Goal: Task Accomplishment & Management: Complete application form

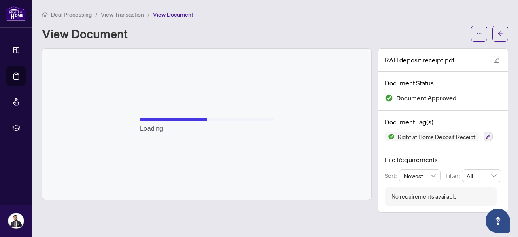
click at [130, 13] on span "View Transaction" at bounding box center [122, 14] width 43 height 7
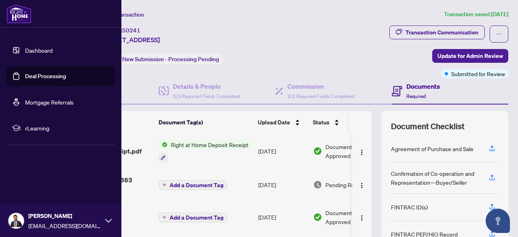
click at [25, 48] on link "Dashboard" at bounding box center [39, 50] width 28 height 7
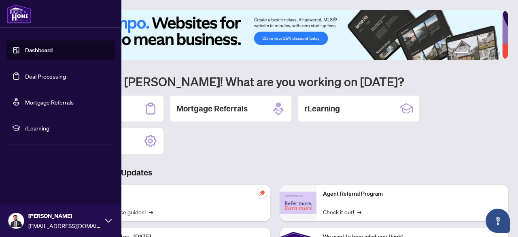
click at [25, 72] on link "Deal Processing" at bounding box center [45, 75] width 41 height 7
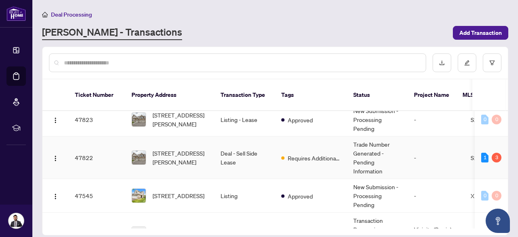
scroll to position [100, 0]
click at [256, 158] on td "Deal - Sell Side Lease" at bounding box center [244, 157] width 61 height 43
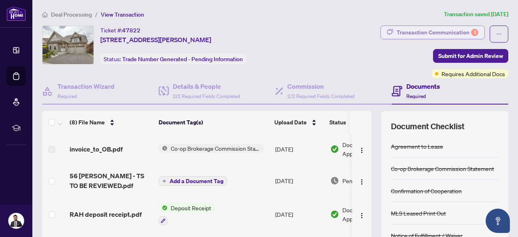
click at [443, 37] on div "Transaction Communication 3" at bounding box center [438, 32] width 82 height 13
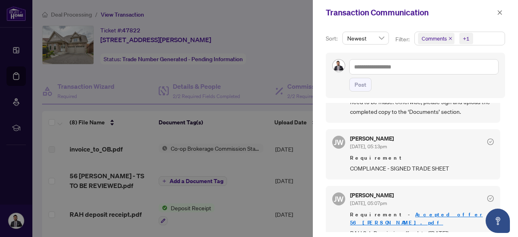
scroll to position [168, 0]
click at [499, 11] on icon "close" at bounding box center [500, 13] width 6 height 6
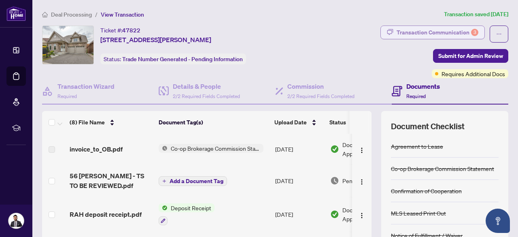
click at [430, 28] on div "Transaction Communication 3" at bounding box center [438, 32] width 82 height 13
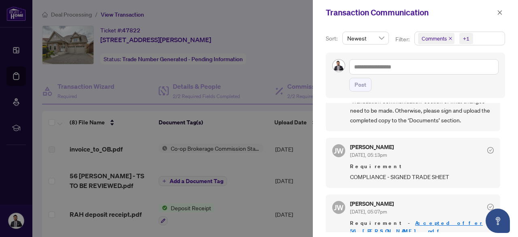
scroll to position [0, 0]
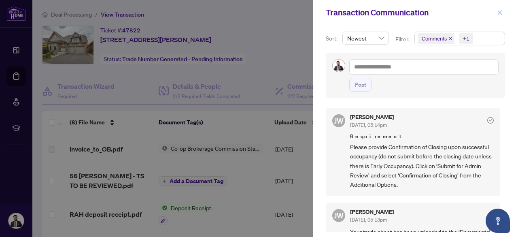
click at [500, 17] on span "button" at bounding box center [500, 12] width 6 height 13
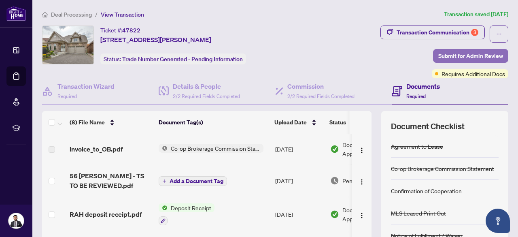
click at [448, 57] on span "Submit for Admin Review" at bounding box center [470, 55] width 65 height 13
